Goal: Check status: Check status

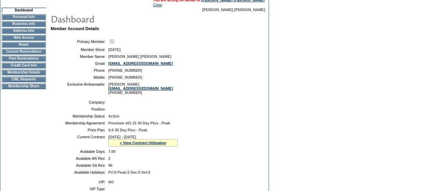
scroll to position [101, 0]
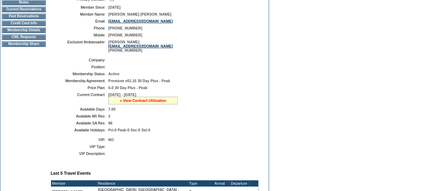
click at [159, 103] on link "» View Contract Utilization" at bounding box center [143, 101] width 47 height 4
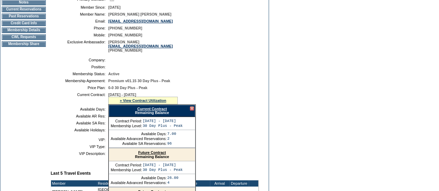
click at [429, 91] on form "Follow Us ::" at bounding box center [219, 175] width 439 height 553
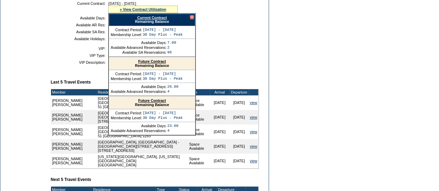
scroll to position [159, 0]
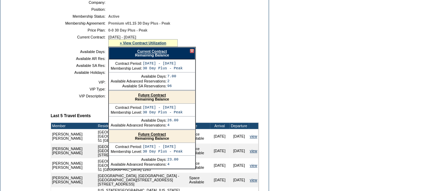
click at [192, 53] on div at bounding box center [192, 51] width 4 height 4
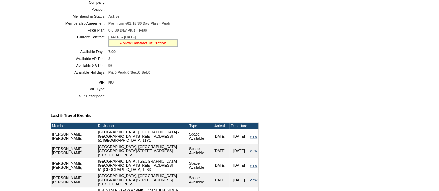
click at [147, 45] on link "» View Contract Utilization" at bounding box center [143, 43] width 47 height 4
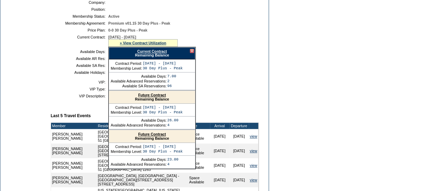
click at [151, 53] on link "Current Contract" at bounding box center [152, 51] width 30 height 4
click at [192, 53] on div at bounding box center [192, 51] width 4 height 4
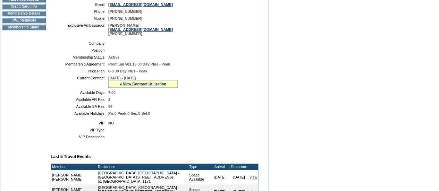
scroll to position [108, 0]
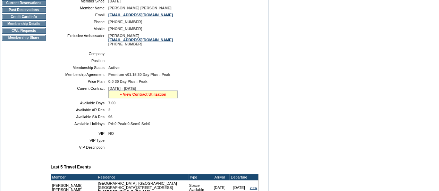
click at [155, 97] on link "» View Contract Utilization" at bounding box center [143, 94] width 47 height 4
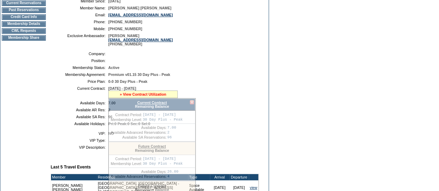
click at [155, 97] on link "» View Contract Utilization" at bounding box center [143, 94] width 47 height 4
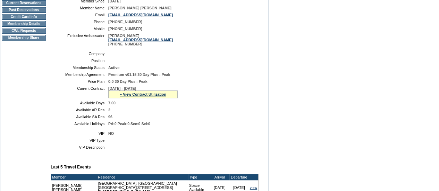
click at [155, 103] on table "Company: Position: Membership Status: Active Membership Agreement: Premium v01.…" at bounding box center [155, 89] width 208 height 80
click at [155, 97] on link "» View Contract Utilization" at bounding box center [143, 94] width 47 height 4
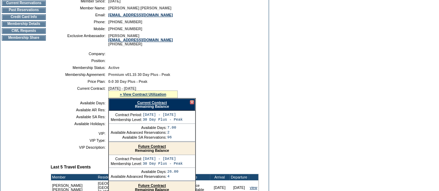
click at [154, 105] on link "Current Contract" at bounding box center [152, 103] width 30 height 4
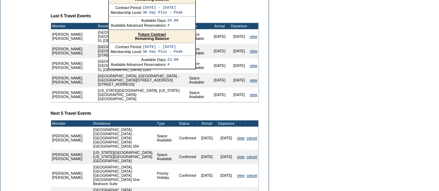
scroll to position [260, 0]
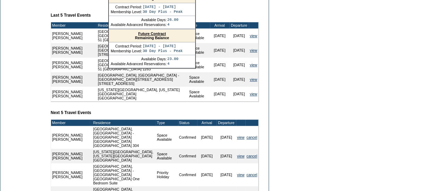
click at [433, 22] on form "Follow Us ::" at bounding box center [219, 16] width 439 height 553
